Goal: Transaction & Acquisition: Purchase product/service

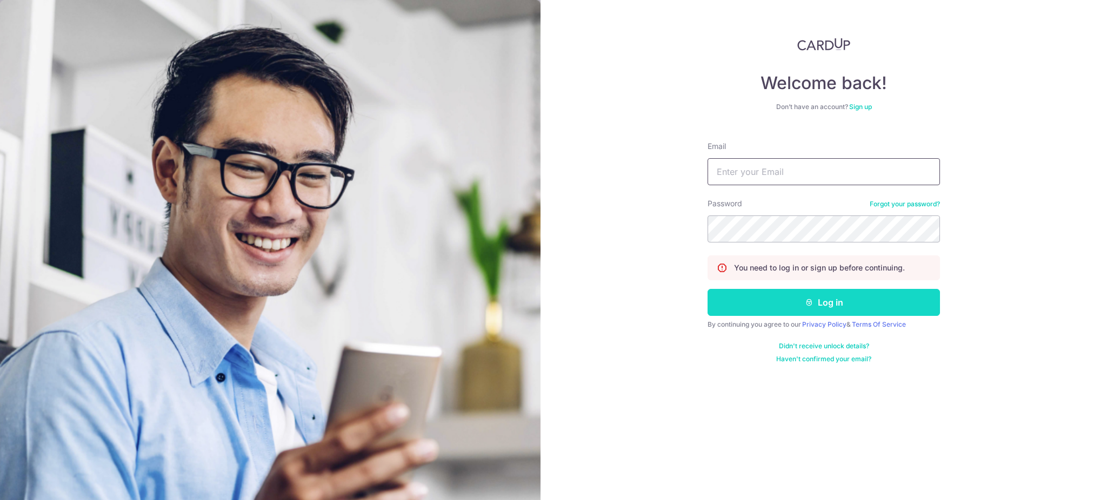
type input "[EMAIL_ADDRESS][DOMAIN_NAME]"
click at [798, 306] on button "Log in" at bounding box center [823, 302] width 232 height 27
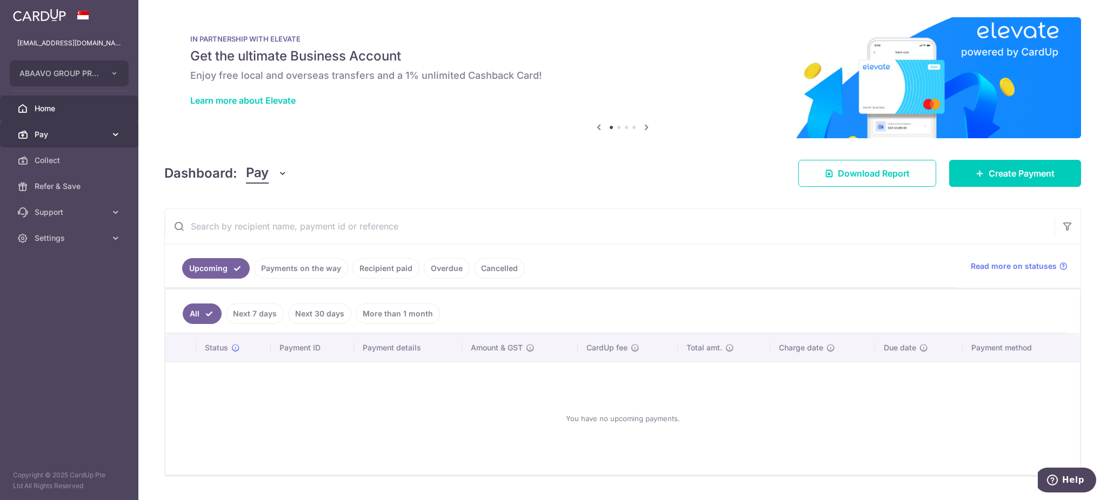
click at [71, 129] on span "Pay" at bounding box center [70, 134] width 71 height 11
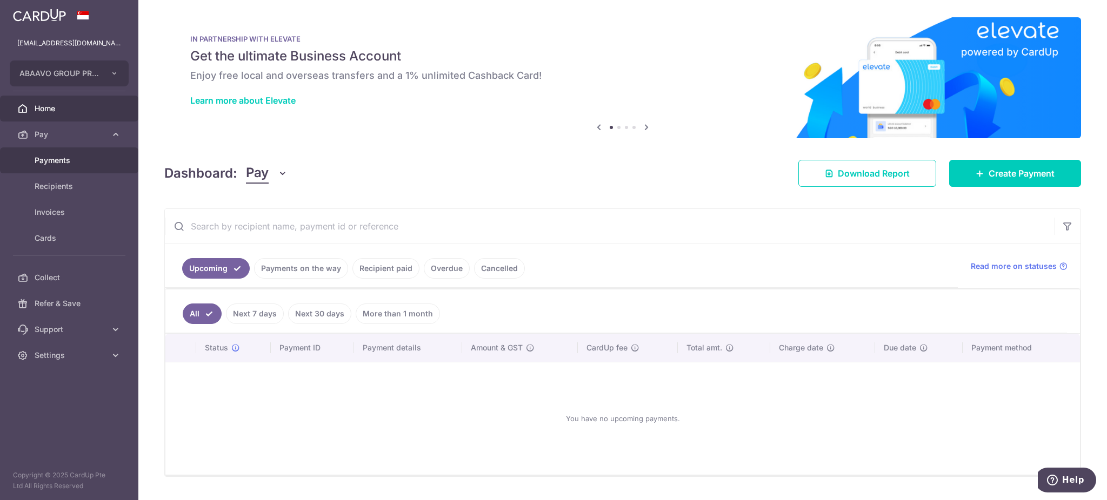
click at [72, 165] on span "Payments" at bounding box center [70, 160] width 71 height 11
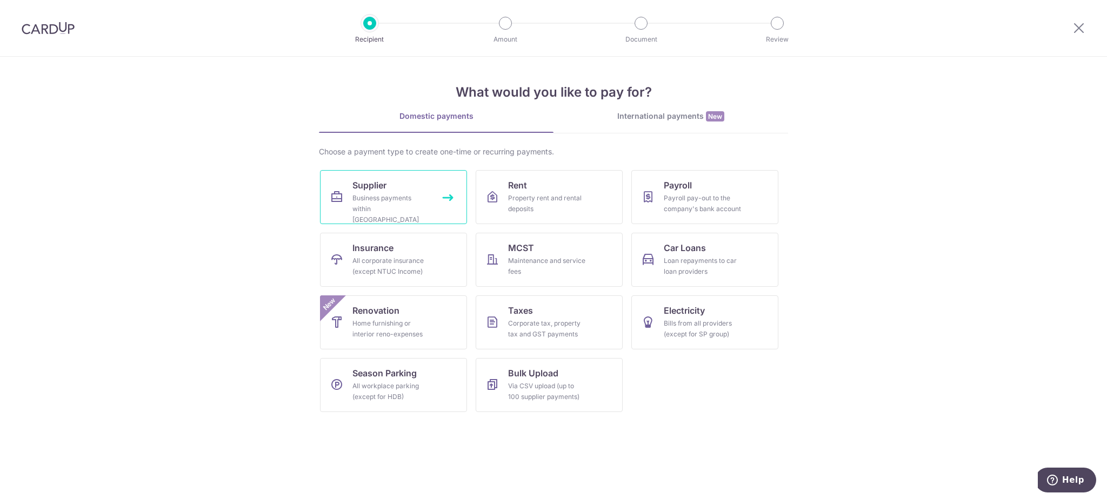
drag, startPoint x: 377, startPoint y: 202, endPoint x: 380, endPoint y: 195, distance: 7.5
click at [377, 202] on div "Business payments within Singapore" at bounding box center [391, 209] width 78 height 32
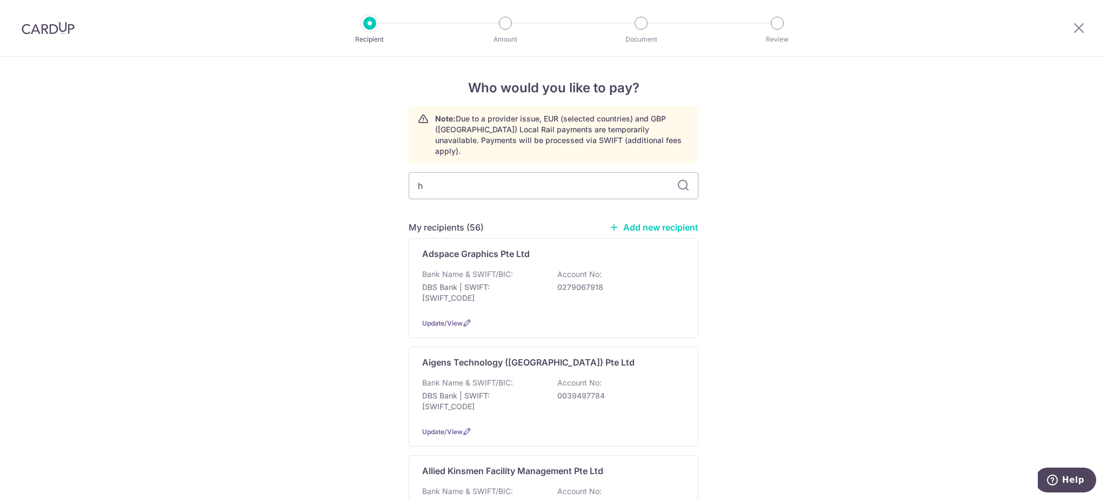
type input "hu"
type input "hup hen"
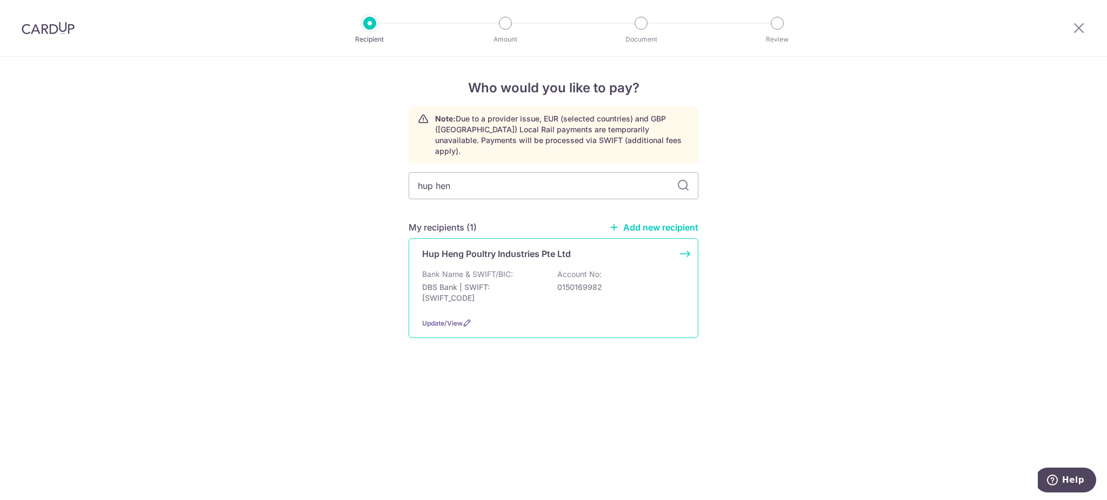
click at [502, 282] on p "DBS Bank | SWIFT: DBSSSGSGXXX" at bounding box center [482, 293] width 121 height 22
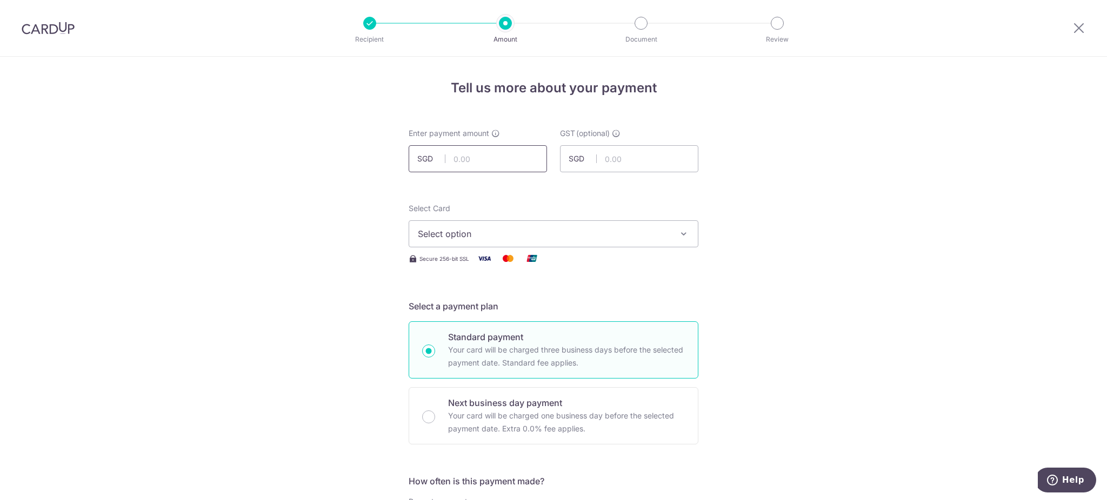
click at [490, 157] on input "text" at bounding box center [477, 158] width 138 height 27
